Goal: Find contact information: Find contact information

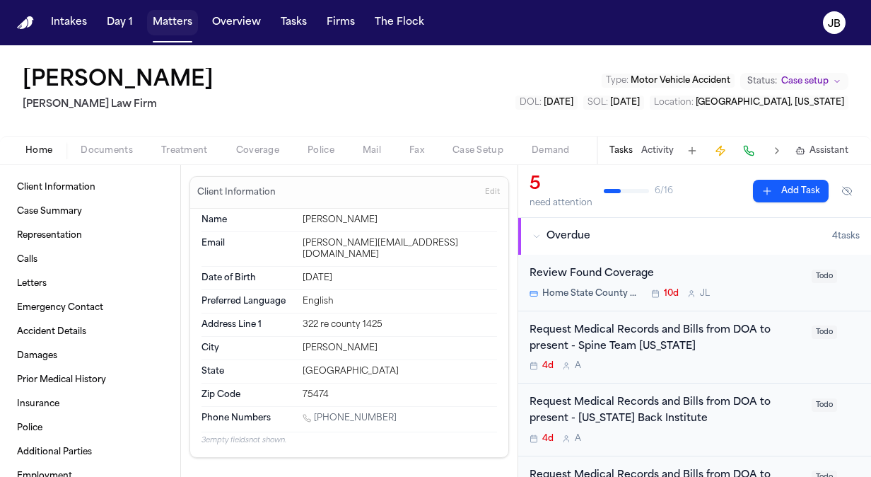
click at [174, 21] on button "Matters" at bounding box center [172, 22] width 51 height 25
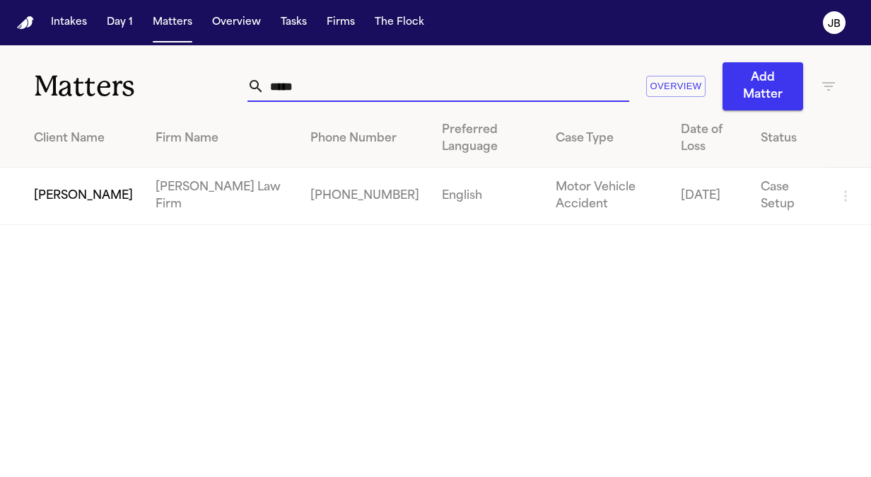
drag, startPoint x: 322, startPoint y: 83, endPoint x: 120, endPoint y: 117, distance: 204.4
click at [120, 117] on div "Matters ***** Overview Add Matter Client Name Firm Name Phone Number Preferred …" at bounding box center [435, 135] width 871 height 180
type input "******"
click at [61, 194] on td "[PERSON_NAME]" at bounding box center [72, 196] width 144 height 57
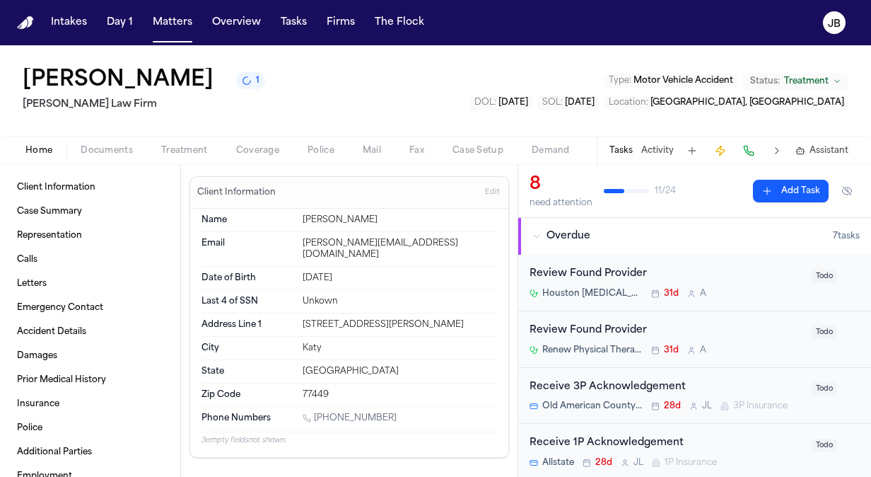
click at [259, 151] on span "Coverage" at bounding box center [257, 150] width 43 height 11
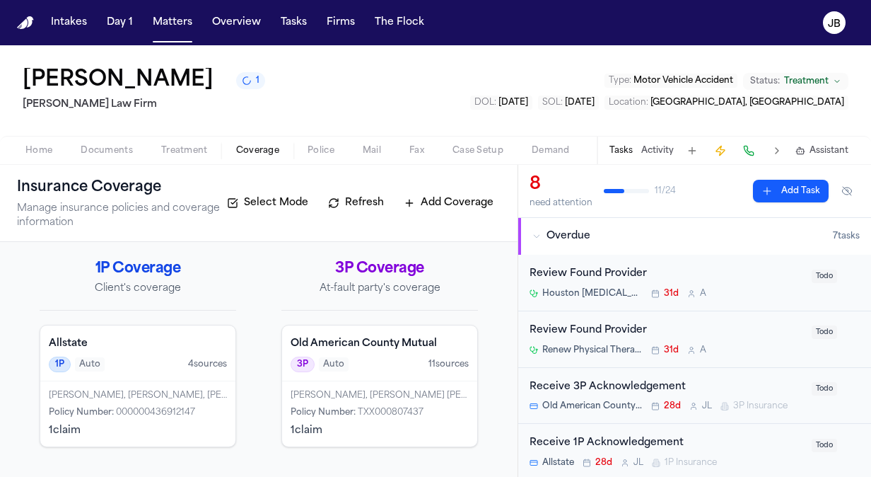
click at [367, 373] on div "Old American County Mutual 3P Auto 11 source s" at bounding box center [379, 353] width 195 height 56
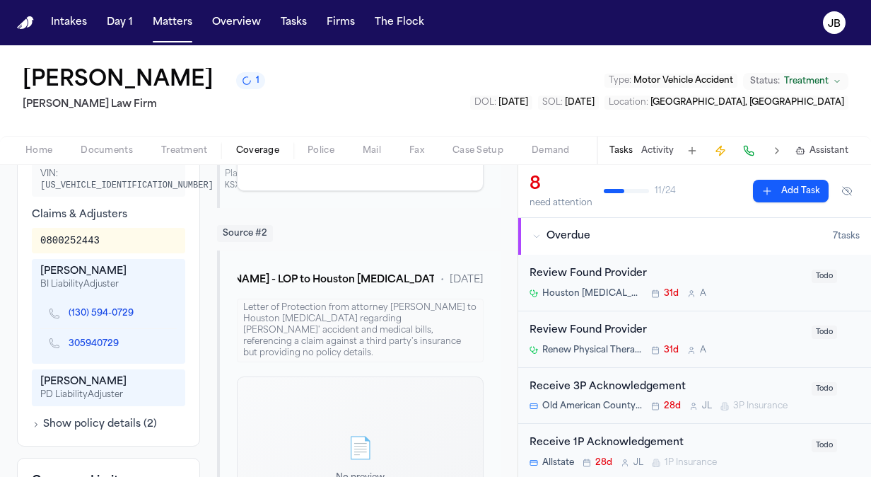
scroll to position [784, 0]
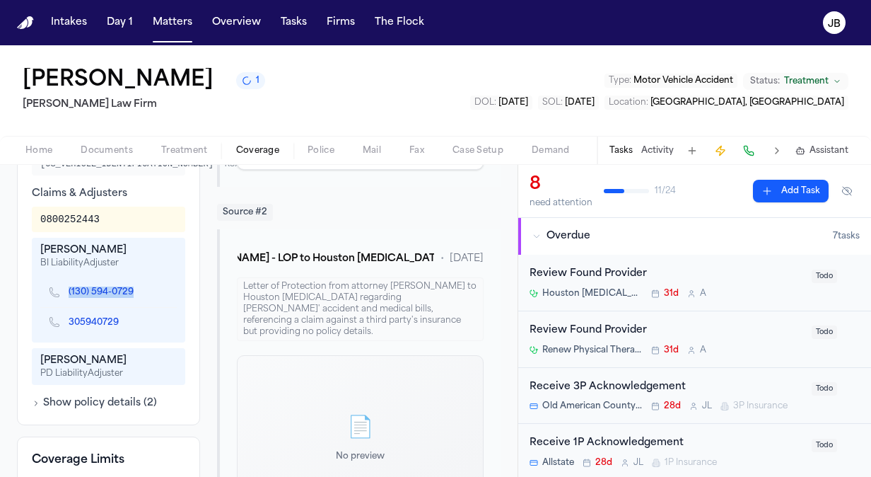
drag, startPoint x: 64, startPoint y: 274, endPoint x: 133, endPoint y: 279, distance: 69.5
click at [133, 286] on div "(130) 594-0729" at bounding box center [97, 292] width 96 height 13
copy link "(130) 594-0729"
drag, startPoint x: 62, startPoint y: 303, endPoint x: 118, endPoint y: 313, distance: 56.9
click at [118, 313] on div "305940729" at bounding box center [108, 323] width 137 height 30
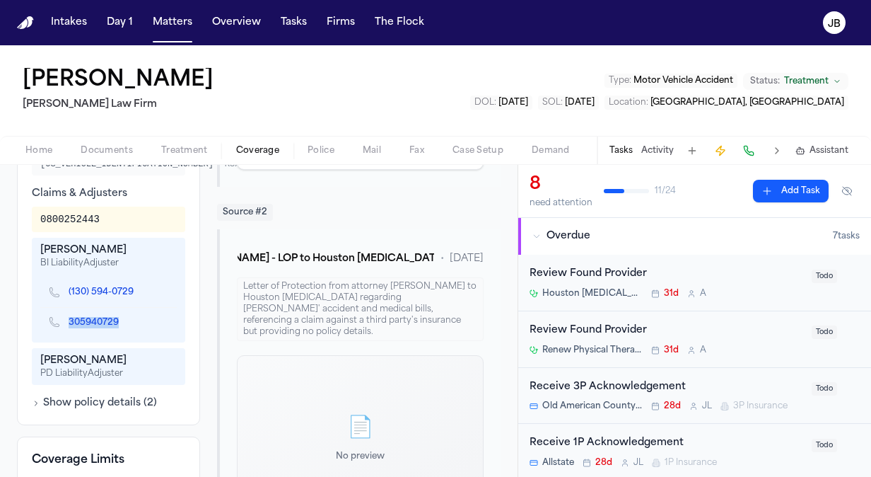
copy link "305940729"
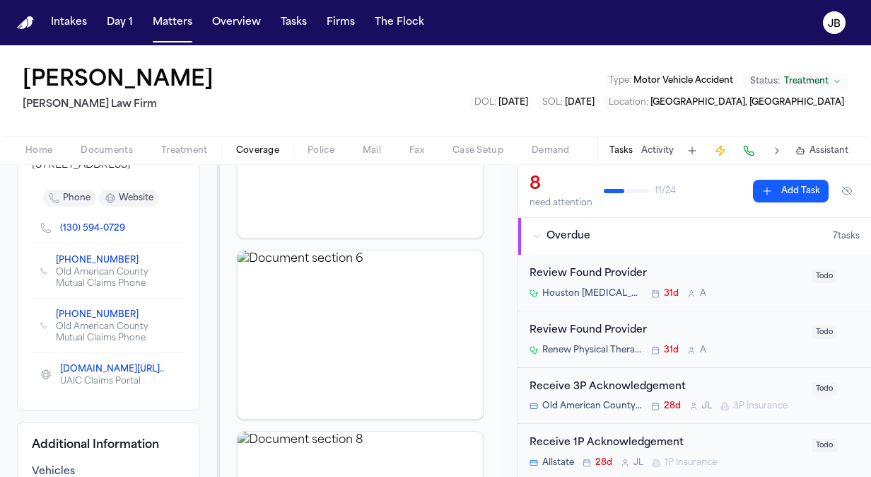
scroll to position [367, 0]
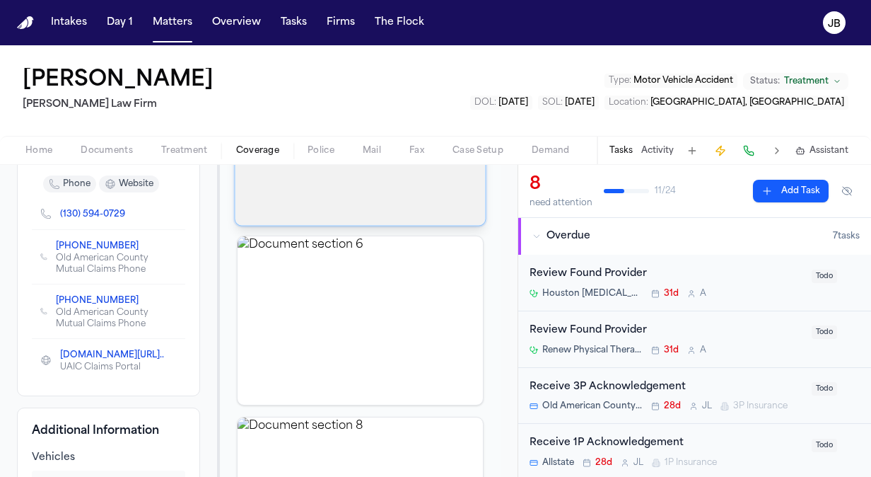
click at [400, 183] on img "View document section 4" at bounding box center [361, 140] width 250 height 172
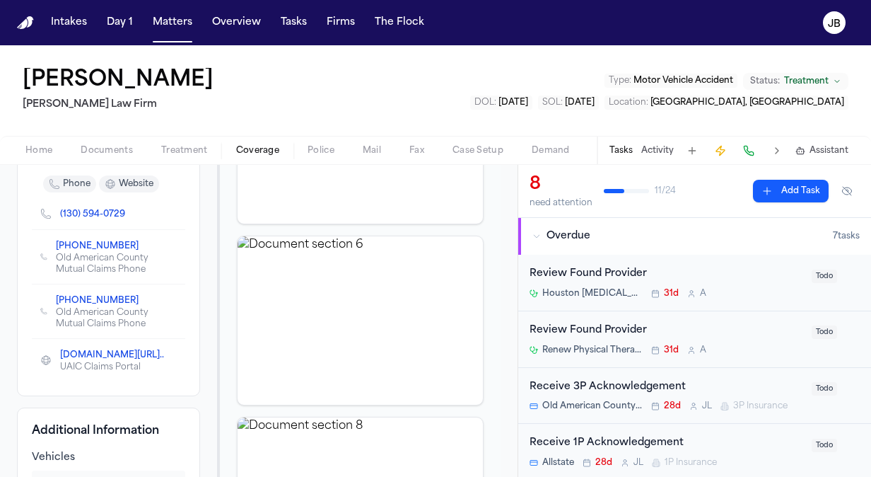
drag, startPoint x: 122, startPoint y: 277, endPoint x: 34, endPoint y: 289, distance: 88.4
click at [34, 289] on div "[PHONE_NUMBER] Old American County Mutual Claims Phone" at bounding box center [108, 311] width 153 height 54
drag, startPoint x: 51, startPoint y: 274, endPoint x: 118, endPoint y: 276, distance: 67.2
click at [118, 293] on div "[PHONE_NUMBER] Old American County Mutual Claims Phone" at bounding box center [108, 311] width 137 height 37
copy link "[PHONE_NUMBER]"
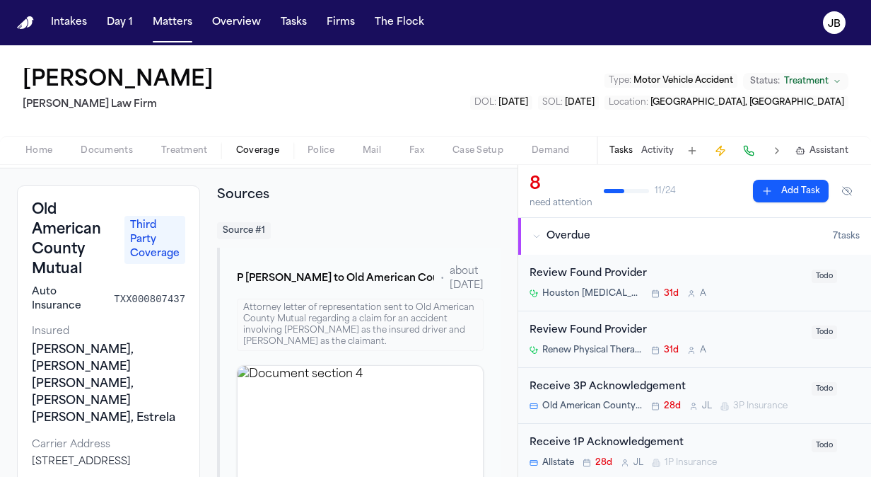
scroll to position [50, 0]
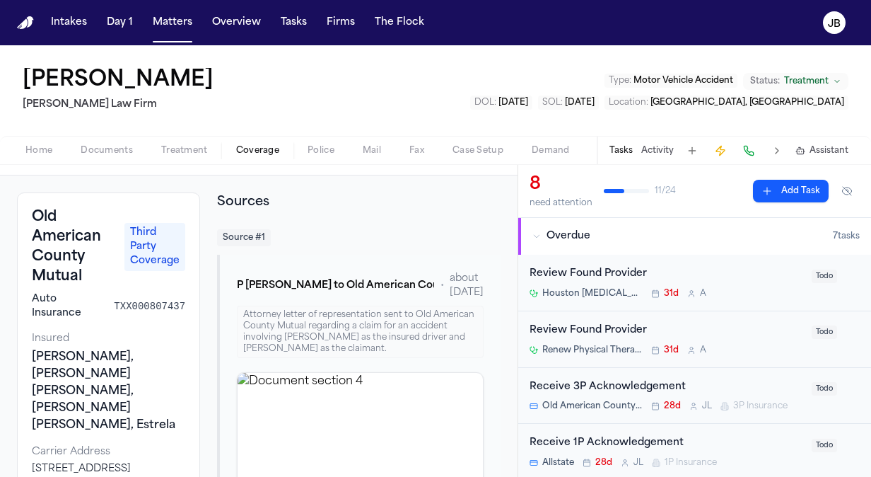
click at [659, 153] on button "Activity" at bounding box center [658, 150] width 33 height 11
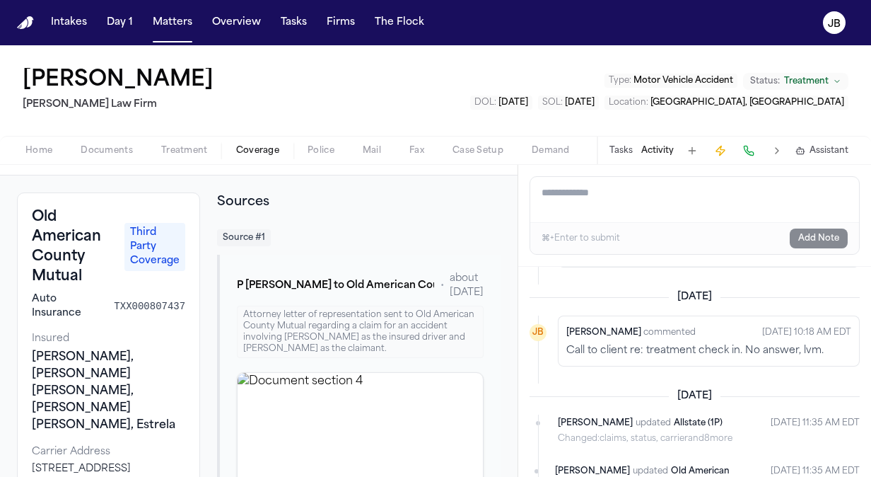
scroll to position [2036, 0]
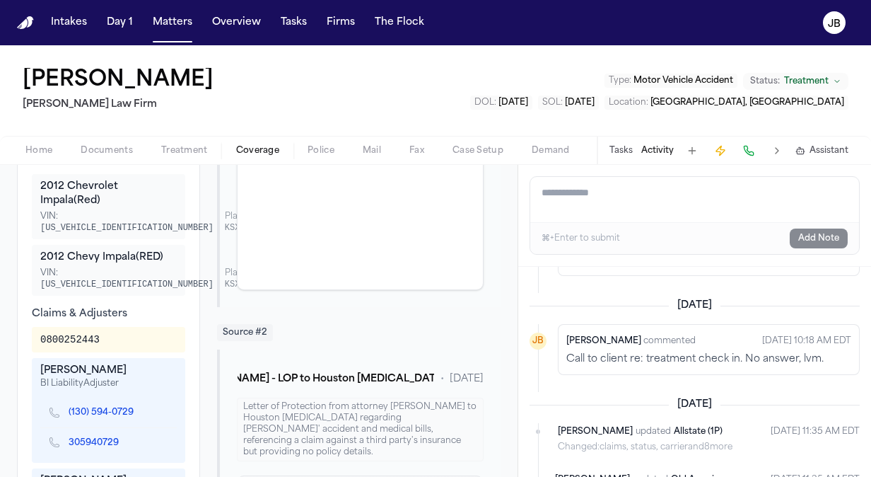
scroll to position [671, 0]
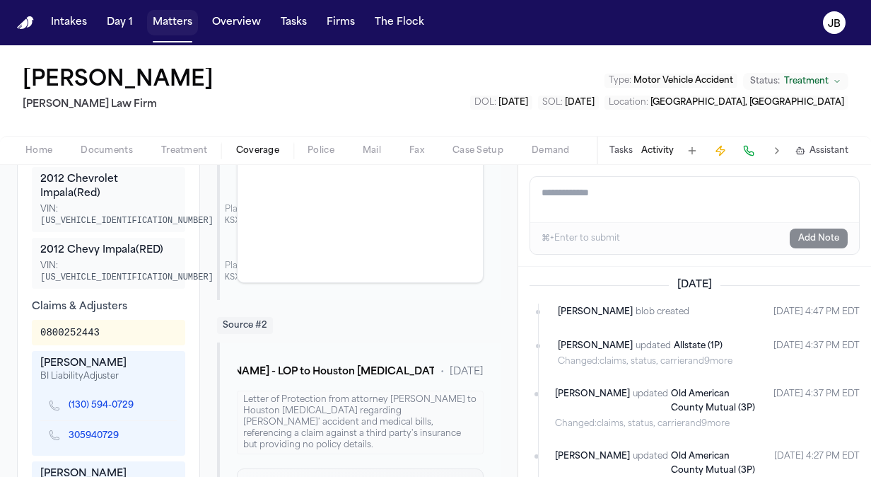
click at [176, 23] on button "Matters" at bounding box center [172, 22] width 51 height 25
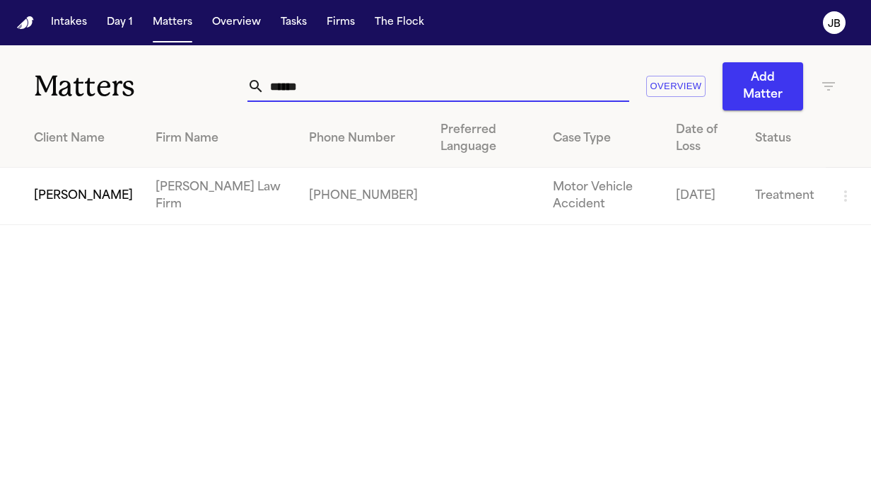
drag, startPoint x: 291, startPoint y: 82, endPoint x: 158, endPoint y: 84, distance: 133.0
click at [158, 84] on div "Matters ****** Overview Add Matter" at bounding box center [435, 77] width 871 height 65
paste input "**********"
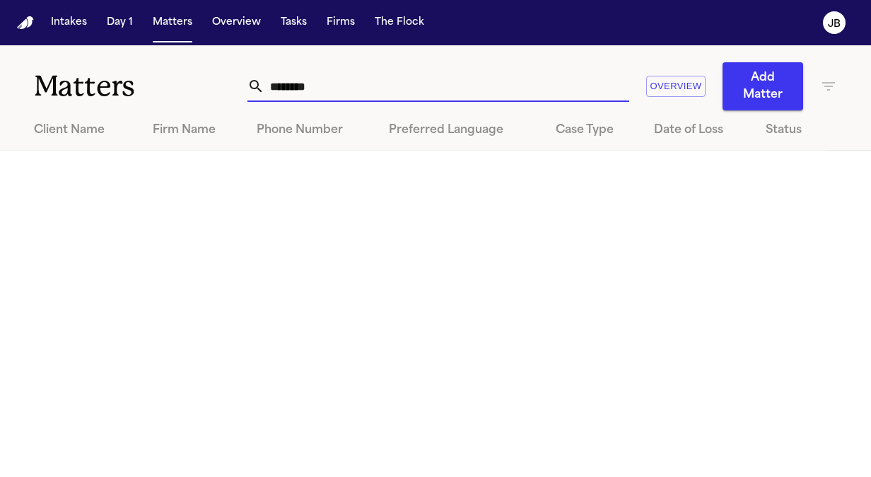
type input "********"
